Goal: Task Accomplishment & Management: Manage account settings

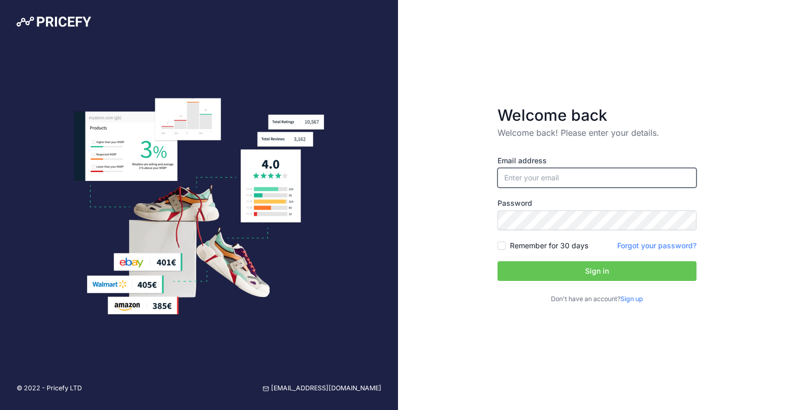
type input "[EMAIL_ADDRESS][DOMAIN_NAME]"
click at [608, 271] on button "Sign in" at bounding box center [597, 271] width 199 height 20
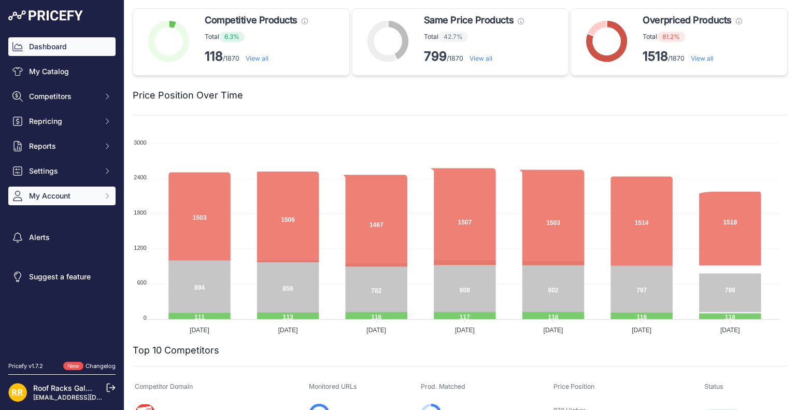
click at [99, 198] on button "My Account" at bounding box center [61, 196] width 107 height 19
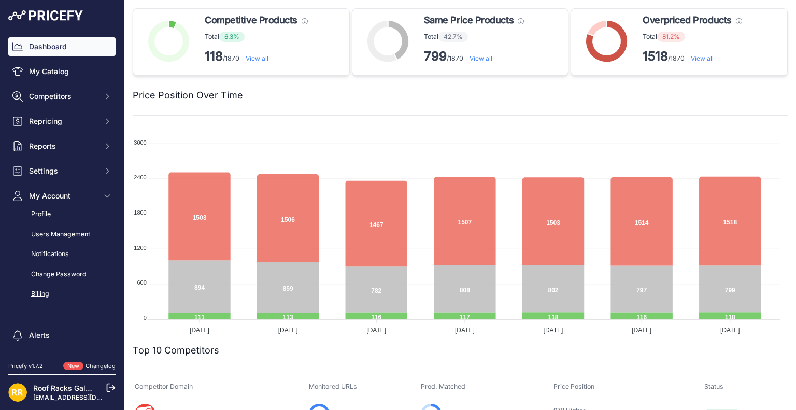
click at [41, 290] on link "Billing" at bounding box center [61, 294] width 107 height 18
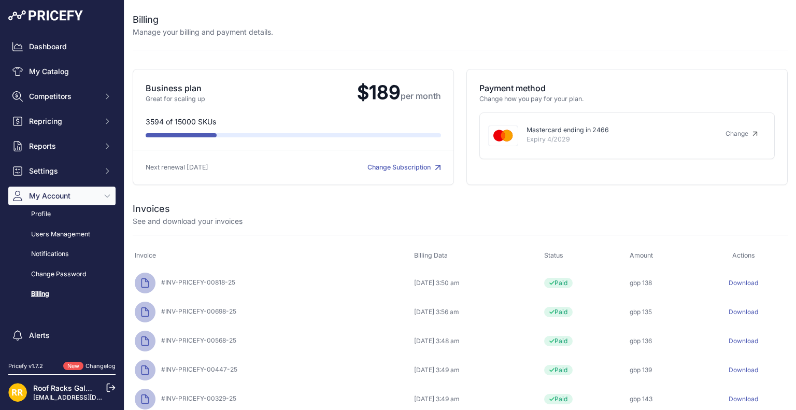
click at [740, 281] on link "Download" at bounding box center [744, 283] width 30 height 8
